Goal: Task Accomplishment & Management: Use online tool/utility

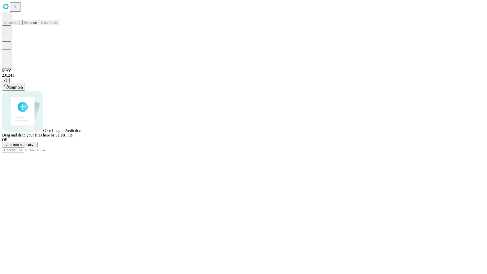
click at [37, 25] on button "Duration" at bounding box center [30, 22] width 17 height 5
click at [33, 147] on span "Add Info Manually" at bounding box center [19, 145] width 27 height 4
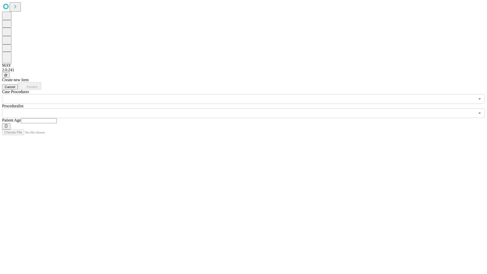
click at [57, 118] on input "text" at bounding box center [39, 120] width 36 height 5
type input "**"
click at [247, 108] on input "text" at bounding box center [238, 113] width 473 height 10
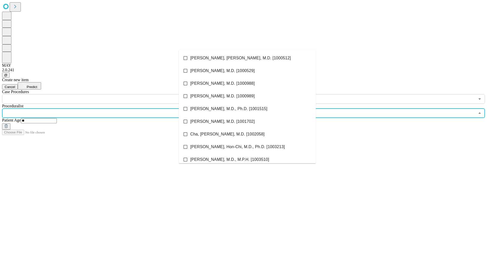
click at [247, 58] on li "[PERSON_NAME], [PERSON_NAME], M.D. [1000512]" at bounding box center [247, 58] width 137 height 13
click at [107, 94] on input "text" at bounding box center [238, 99] width 473 height 10
